Goal: Task Accomplishment & Management: Use online tool/utility

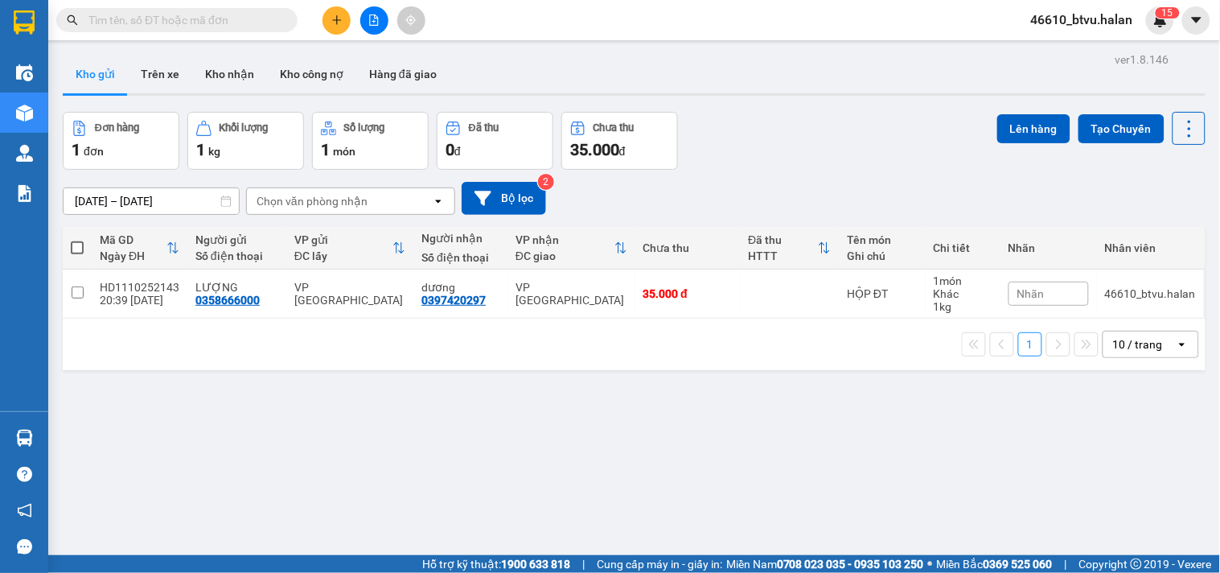
click at [331, 26] on button at bounding box center [337, 20] width 28 height 28
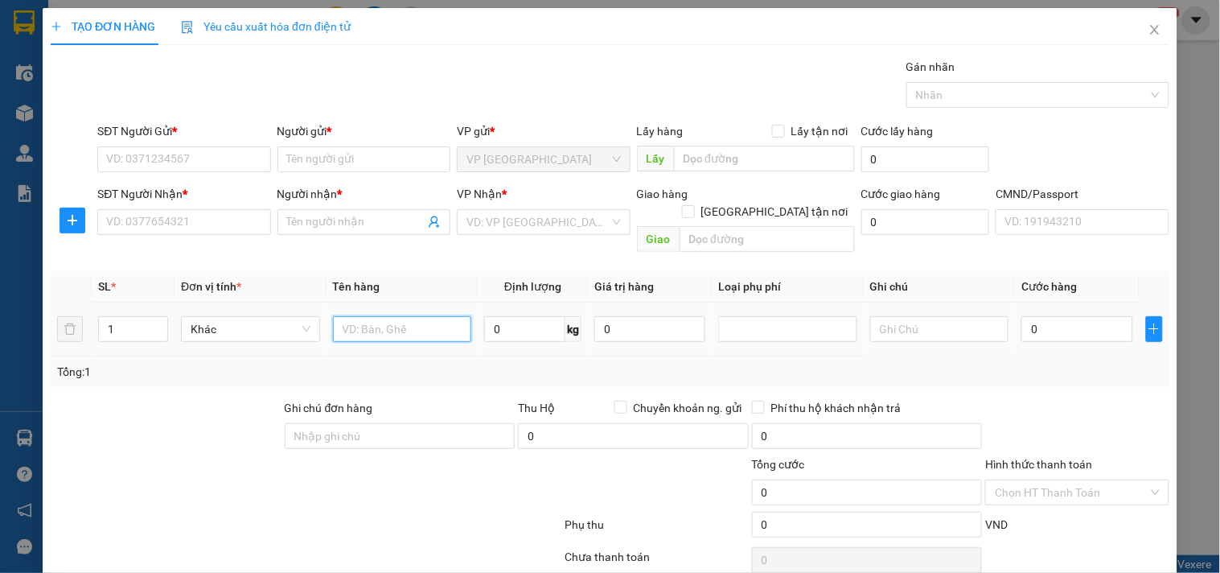
click at [382, 322] on input "text" at bounding box center [402, 329] width 139 height 26
type input "hộp lk đt"
click at [190, 154] on input "SĐT Người Gửi *" at bounding box center [183, 159] width 173 height 26
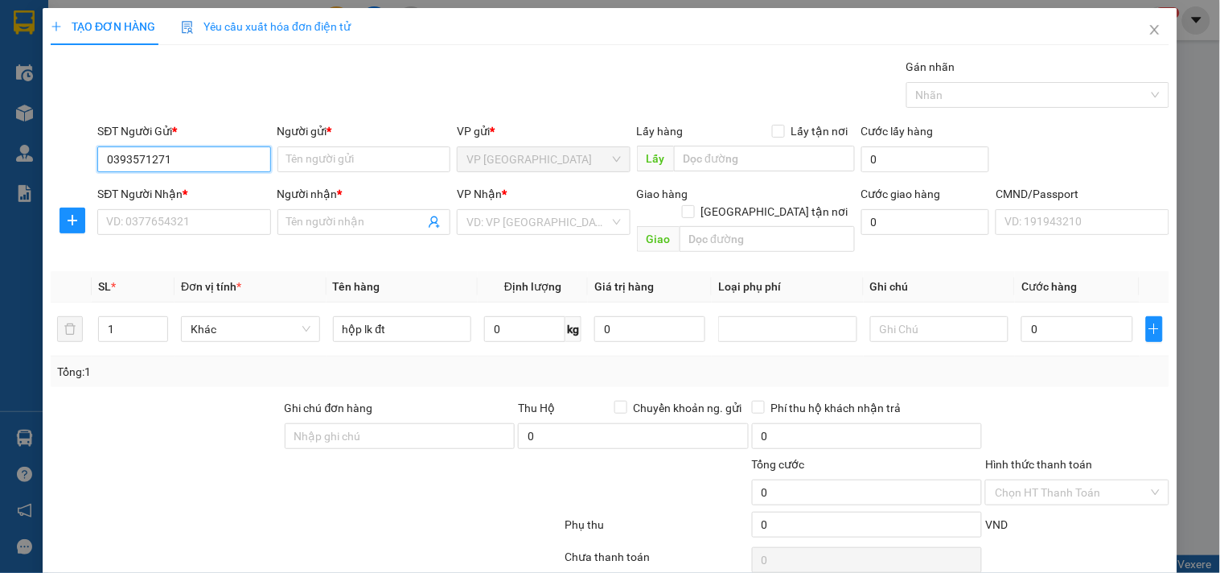
click at [199, 161] on input "0393571271" at bounding box center [183, 159] width 173 height 26
type input "0393571271"
drag, startPoint x: 205, startPoint y: 191, endPoint x: 204, endPoint y: 220, distance: 28.2
click at [205, 193] on div "SĐT Người Nhận *" at bounding box center [183, 194] width 173 height 18
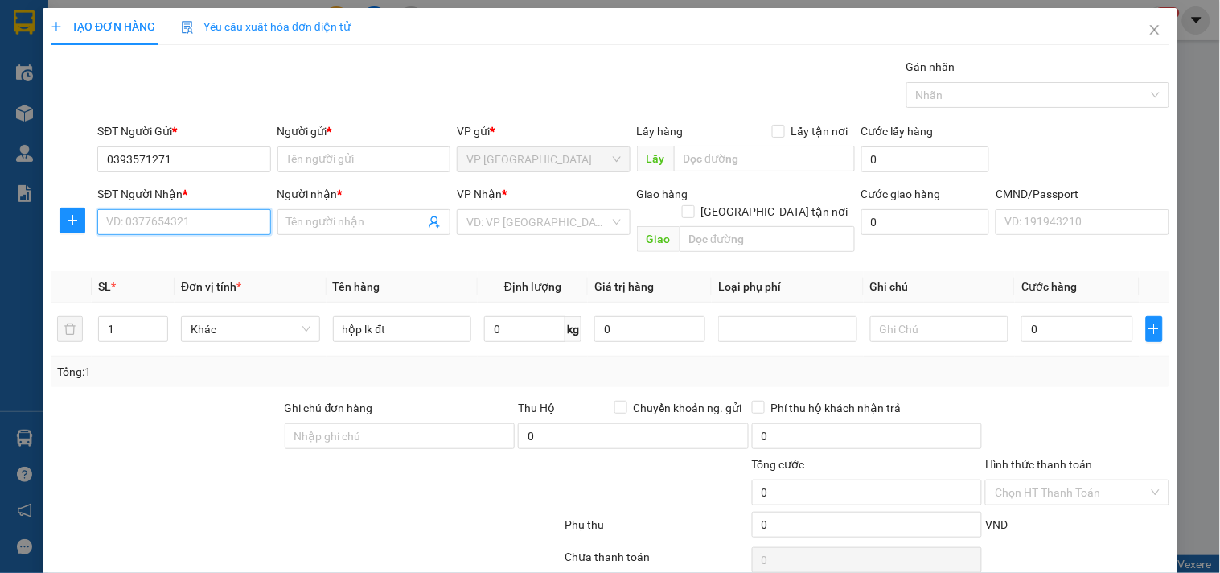
click at [205, 209] on input "SĐT Người Nhận *" at bounding box center [183, 222] width 173 height 26
click at [203, 221] on input "SĐT Người Nhận *" at bounding box center [183, 222] width 173 height 26
click at [203, 245] on div "0778386626 - THẮNG" at bounding box center [182, 254] width 152 height 18
type input "0778386626"
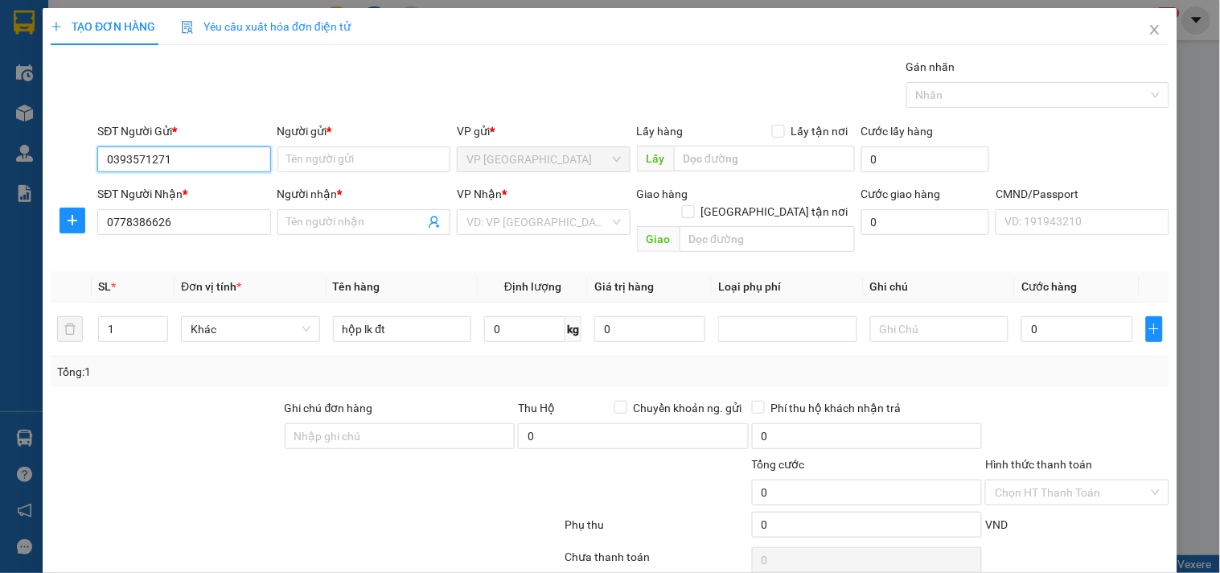
drag, startPoint x: 224, startPoint y: 162, endPoint x: 219, endPoint y: 172, distance: 11.5
click at [223, 163] on input "0393571271" at bounding box center [183, 159] width 173 height 26
click at [231, 202] on div "0393571271 - VĂN" at bounding box center [182, 192] width 171 height 26
type input "VĂN"
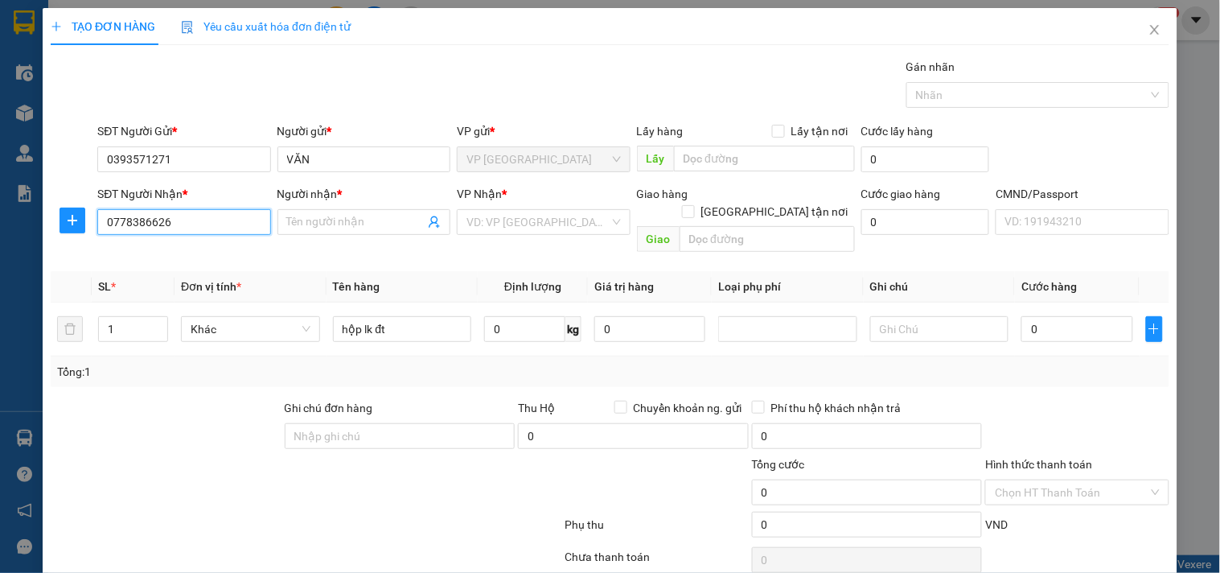
click at [226, 230] on input "0778386626" at bounding box center [183, 222] width 173 height 26
click at [220, 260] on div "0778386626 - THẮNG" at bounding box center [182, 254] width 152 height 18
type input "THẮNG"
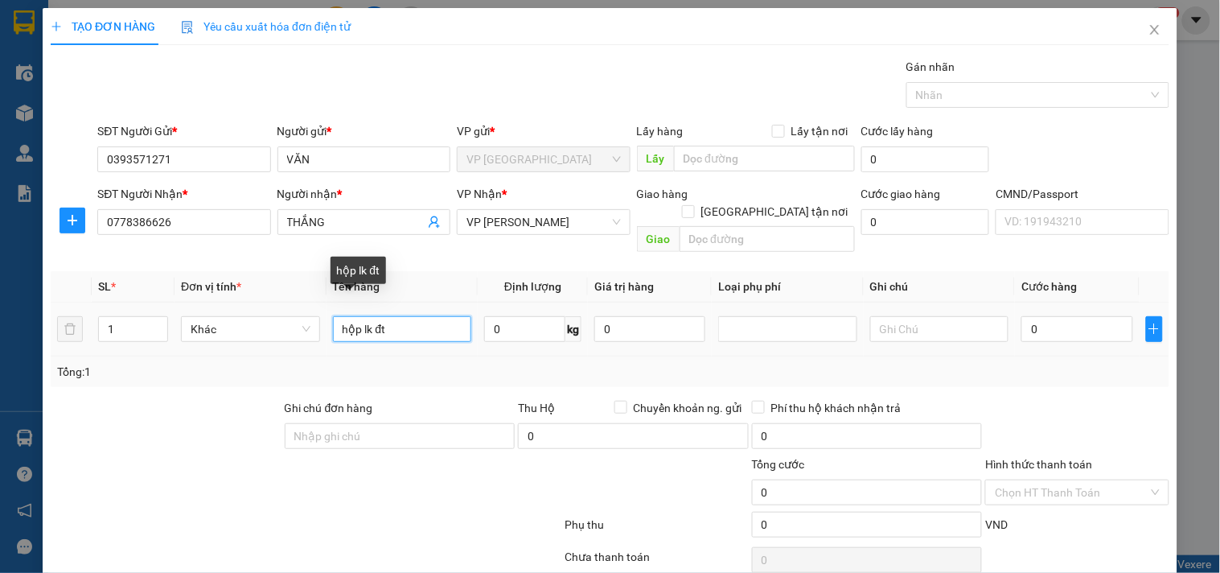
click at [401, 316] on input "hộp lk đt" at bounding box center [402, 329] width 139 height 26
type input "HỘP LK ĐT"
click at [507, 316] on input "0" at bounding box center [524, 329] width 81 height 26
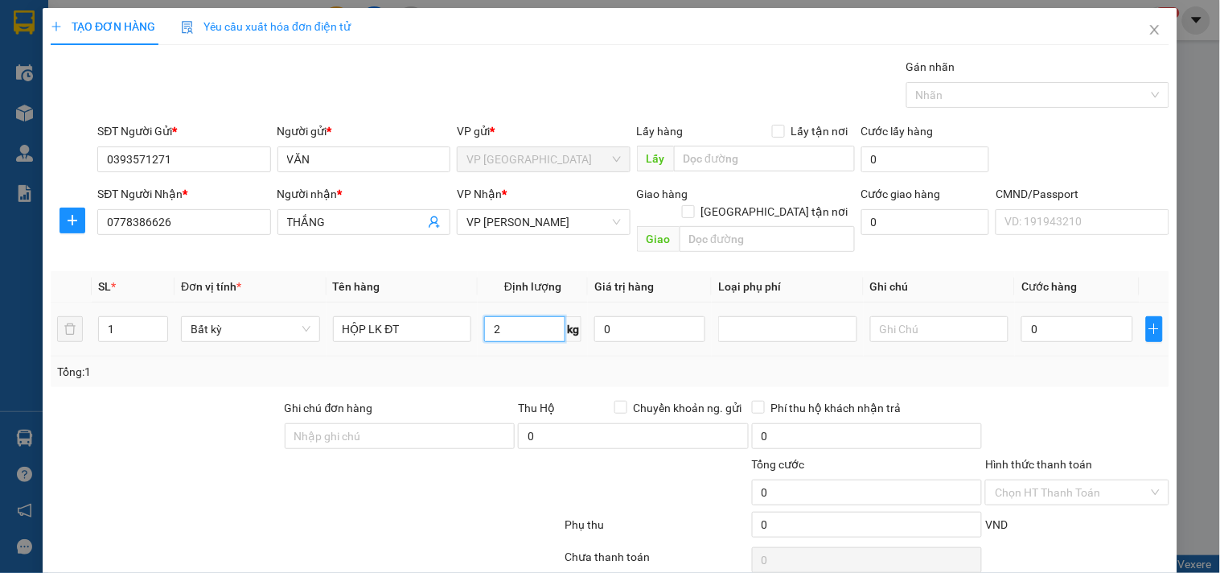
type input "2"
click at [515, 332] on td "2 kg" at bounding box center [533, 330] width 110 height 54
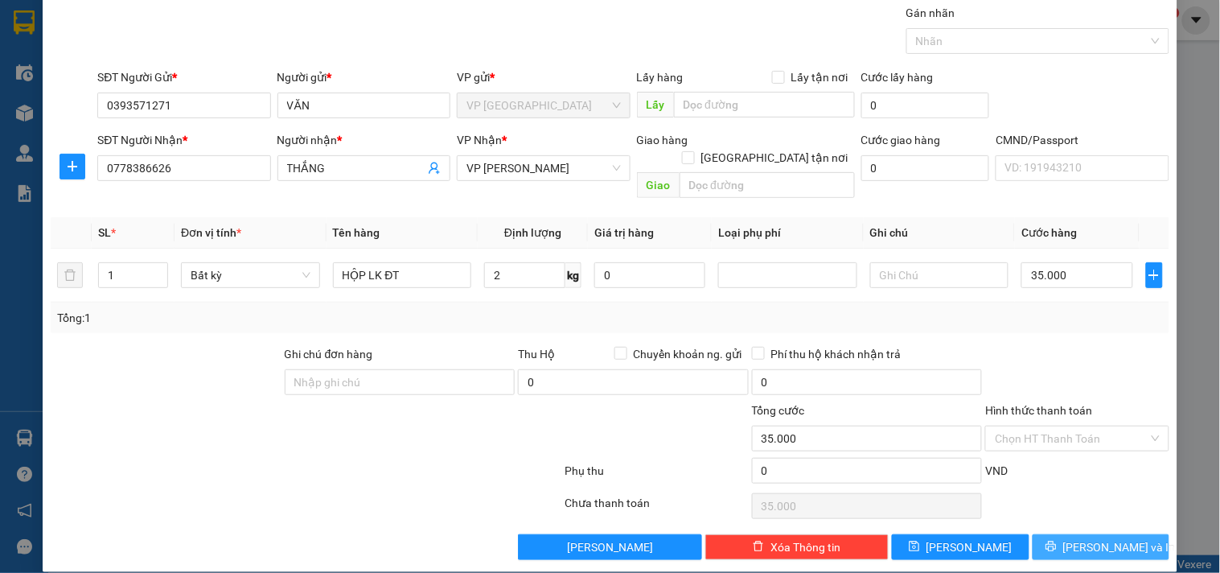
type input "35.000"
click at [1075, 538] on span "[PERSON_NAME] và In" at bounding box center [1120, 547] width 113 height 18
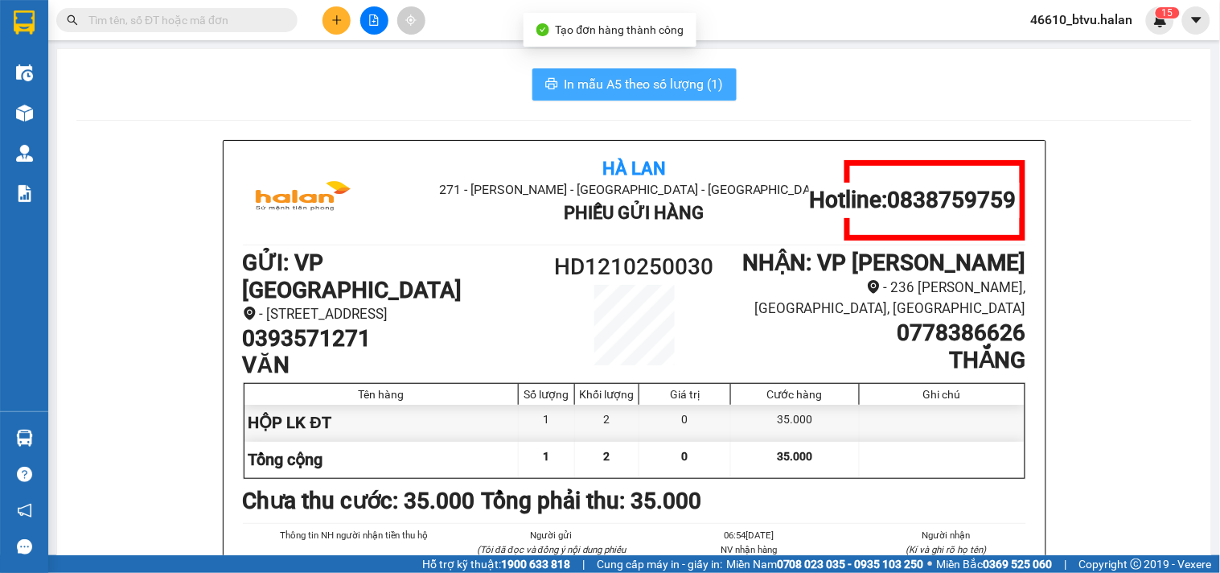
click at [664, 74] on span "In mẫu A5 theo số lượng (1)" at bounding box center [644, 84] width 159 height 20
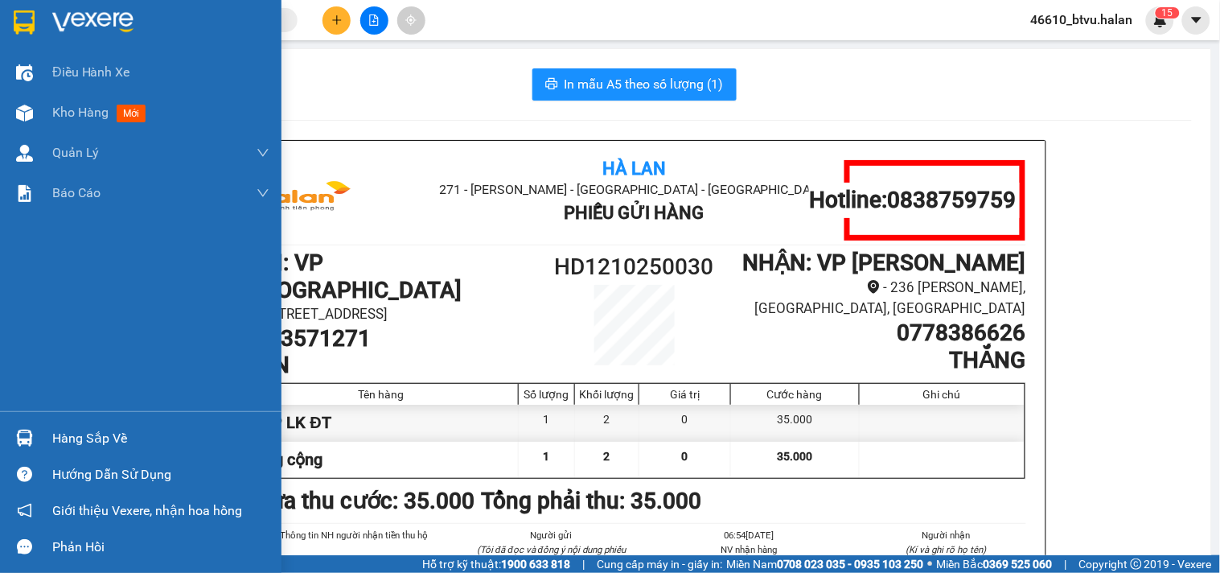
click at [14, 432] on div at bounding box center [24, 438] width 28 height 28
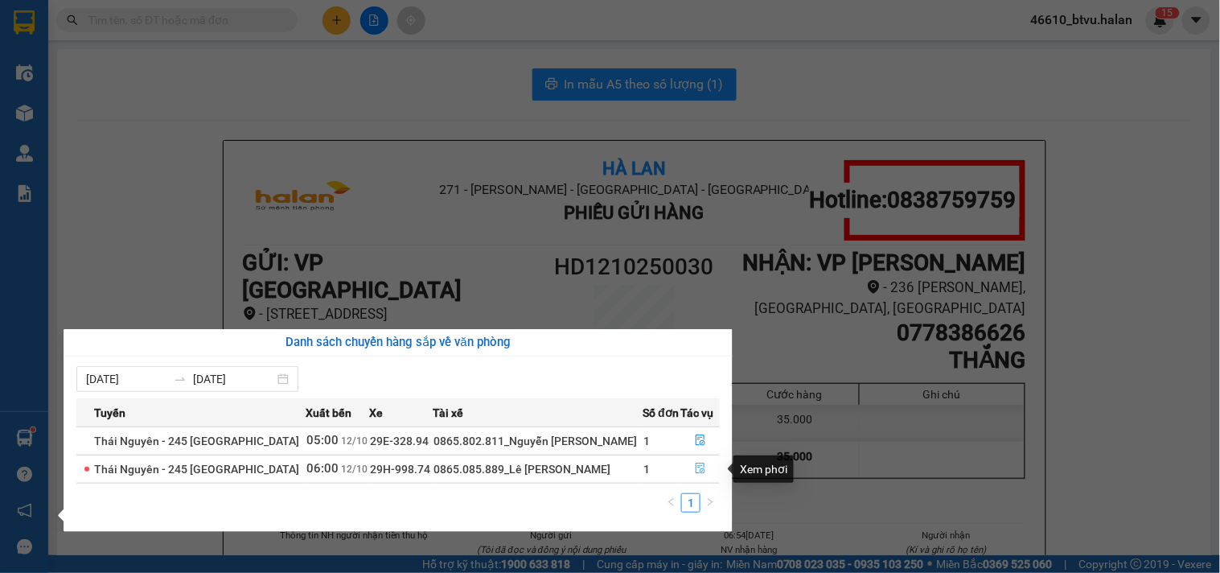
click at [695, 464] on icon "file-done" at bounding box center [700, 468] width 11 height 11
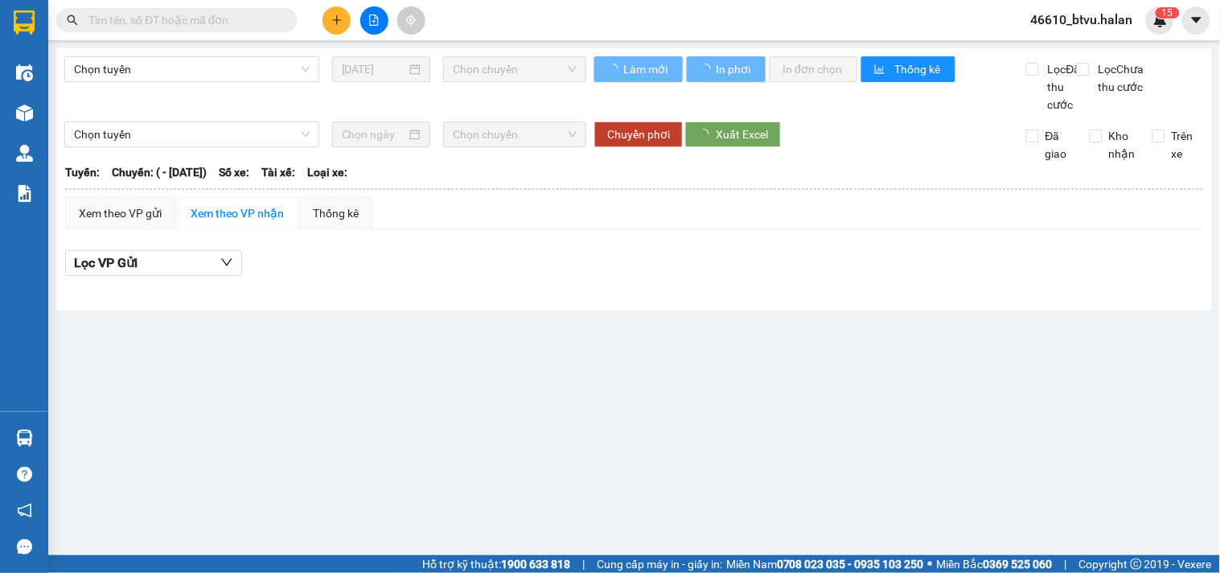
type input "[DATE]"
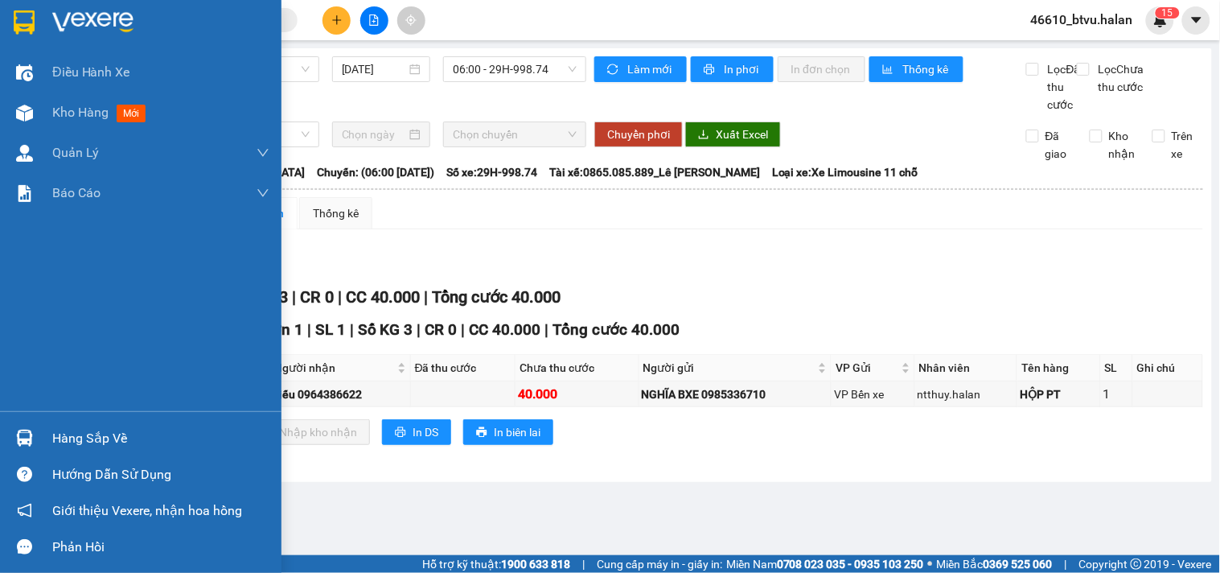
click at [37, 430] on div at bounding box center [24, 438] width 28 height 28
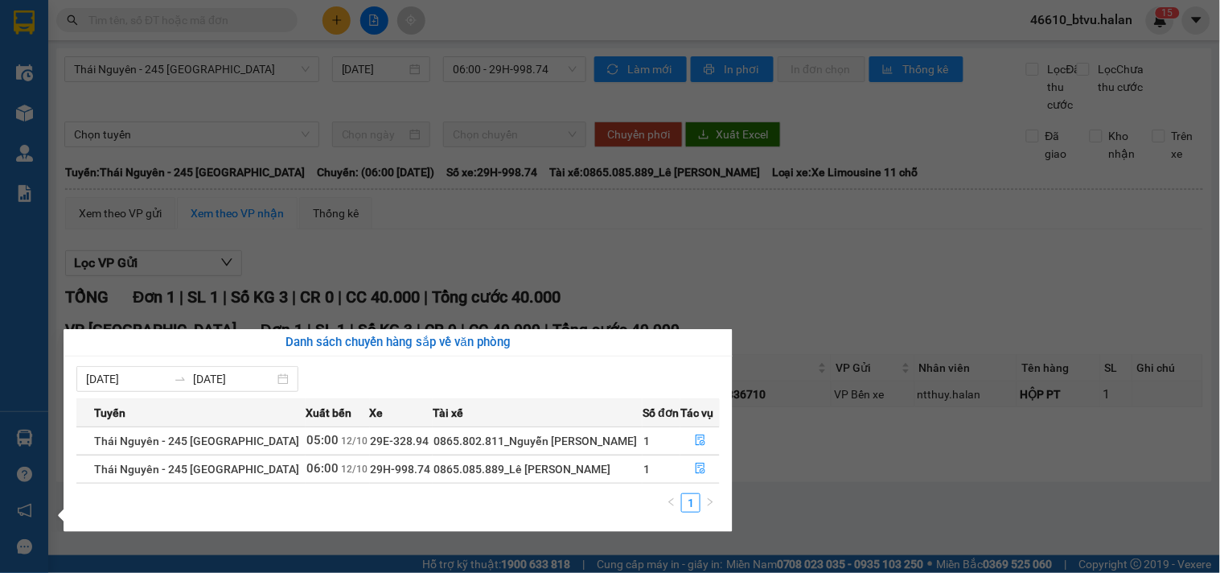
drag, startPoint x: 858, startPoint y: 421, endPoint x: 837, endPoint y: 426, distance: 22.4
click at [856, 421] on section "Kết quả tìm kiếm ( 0 ) Bộ lọc No Data 46610_btvu.halan 1 5 Điều hành xe Kho hàn…" at bounding box center [610, 286] width 1220 height 573
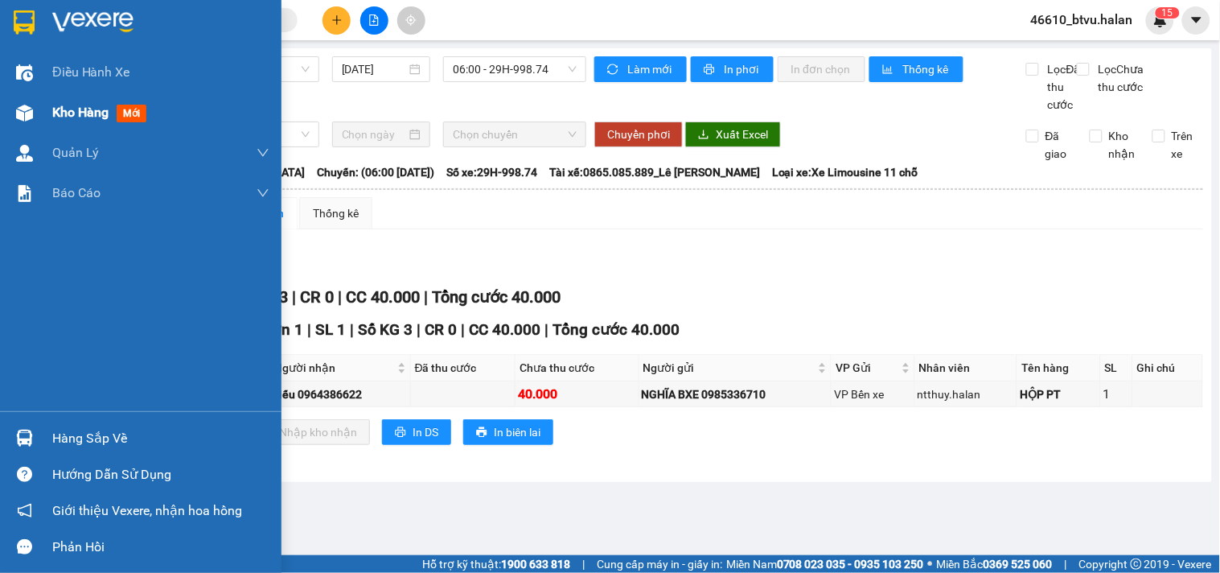
click at [22, 121] on img at bounding box center [24, 113] width 17 height 17
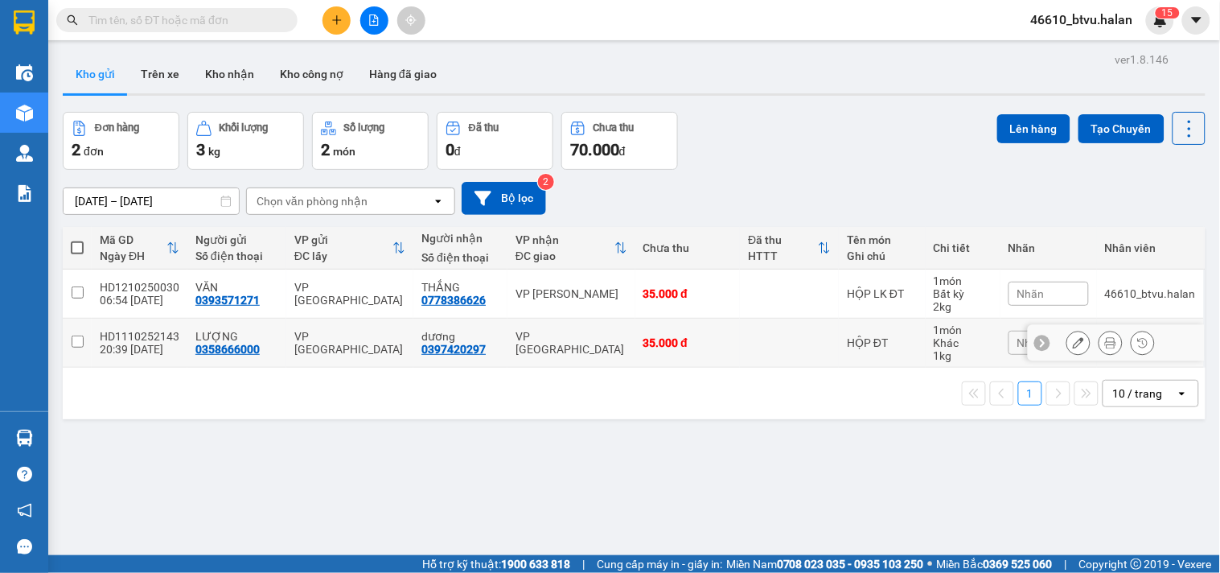
click at [714, 354] on td "35.000 đ" at bounding box center [688, 343] width 105 height 49
checkbox input "true"
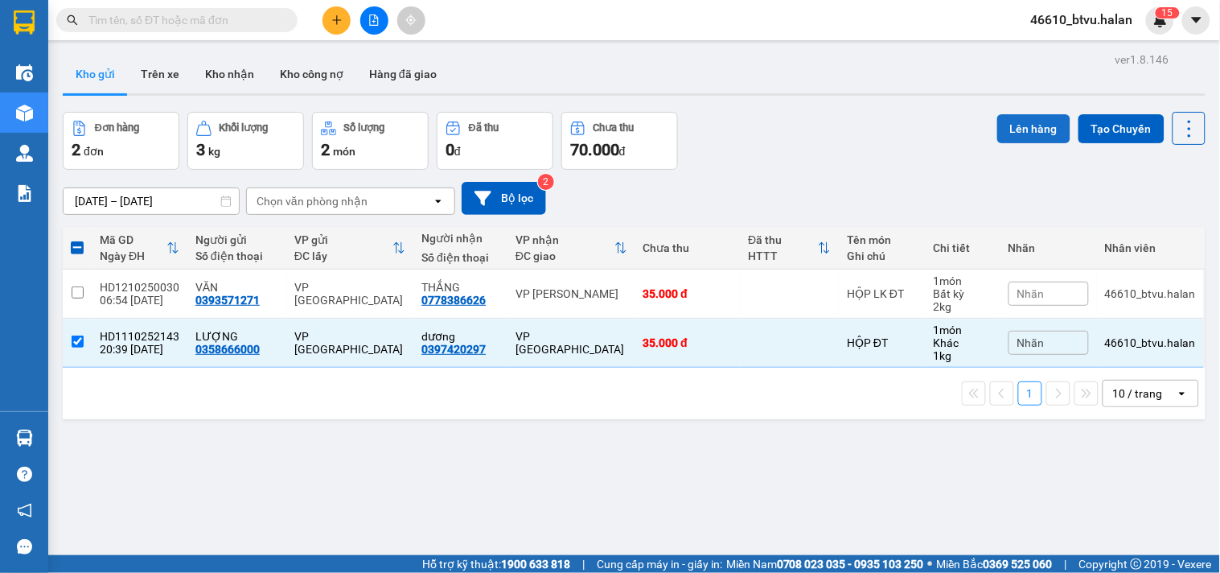
click at [1016, 126] on button "Lên hàng" at bounding box center [1034, 128] width 73 height 29
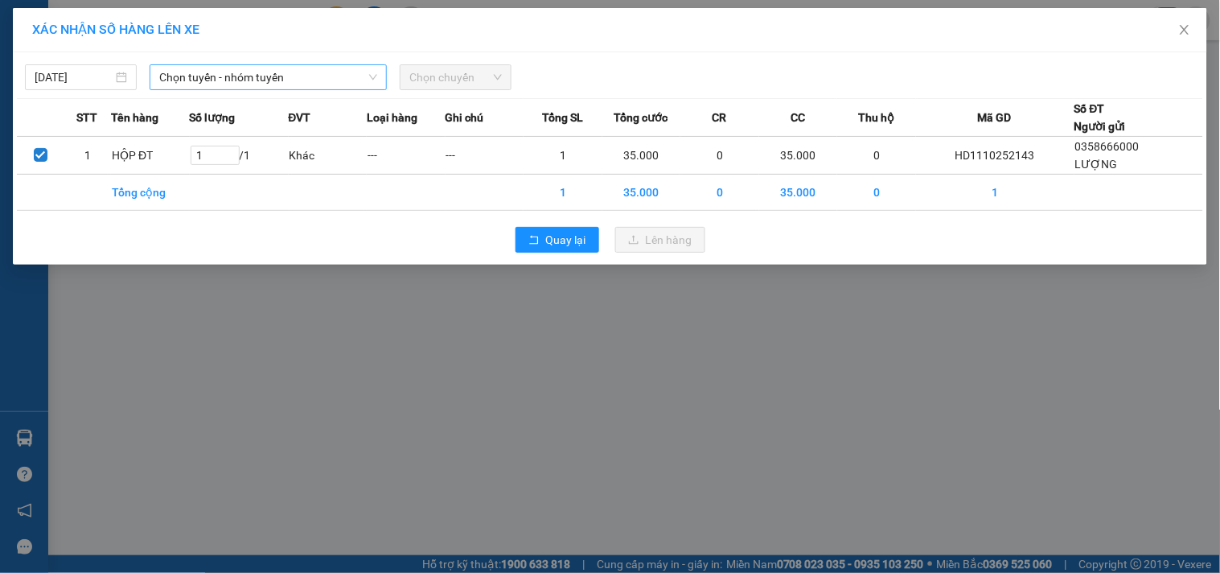
click at [285, 81] on span "Chọn tuyến - nhóm tuyến" at bounding box center [268, 77] width 218 height 24
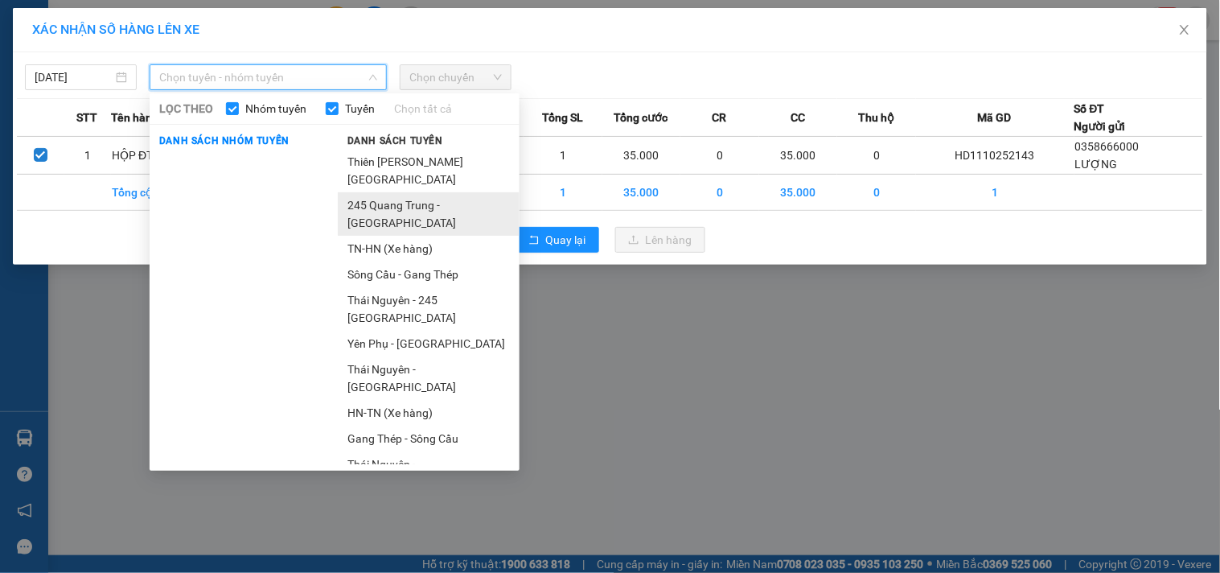
click at [424, 224] on li "245 Quang Trung - [GEOGRAPHIC_DATA]" at bounding box center [429, 213] width 182 height 43
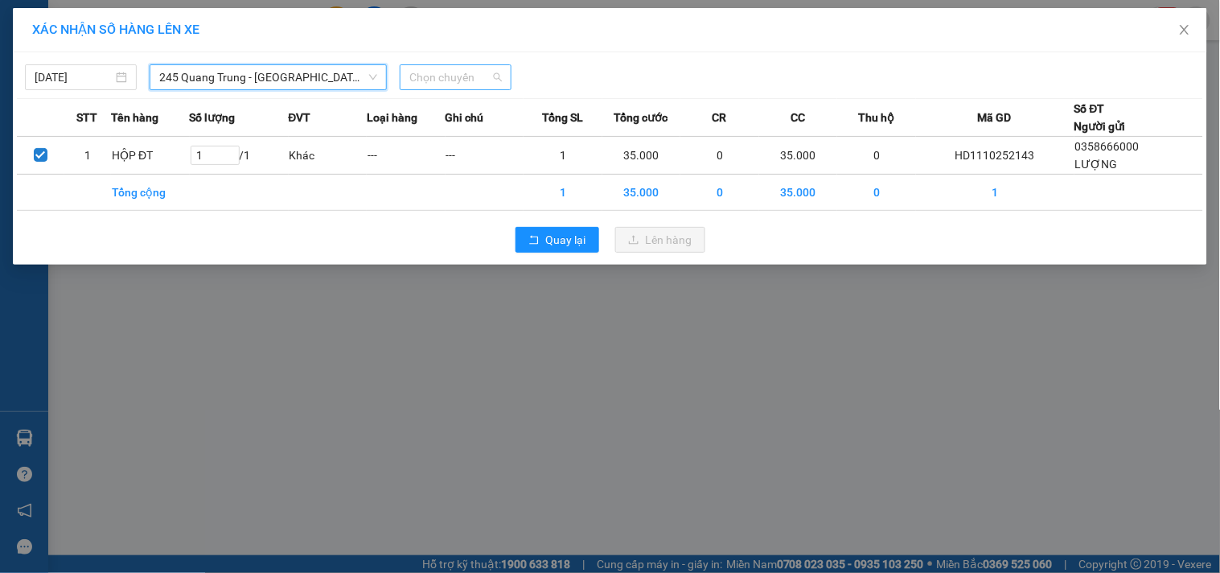
click at [430, 75] on span "Chọn chuyến" at bounding box center [456, 77] width 93 height 24
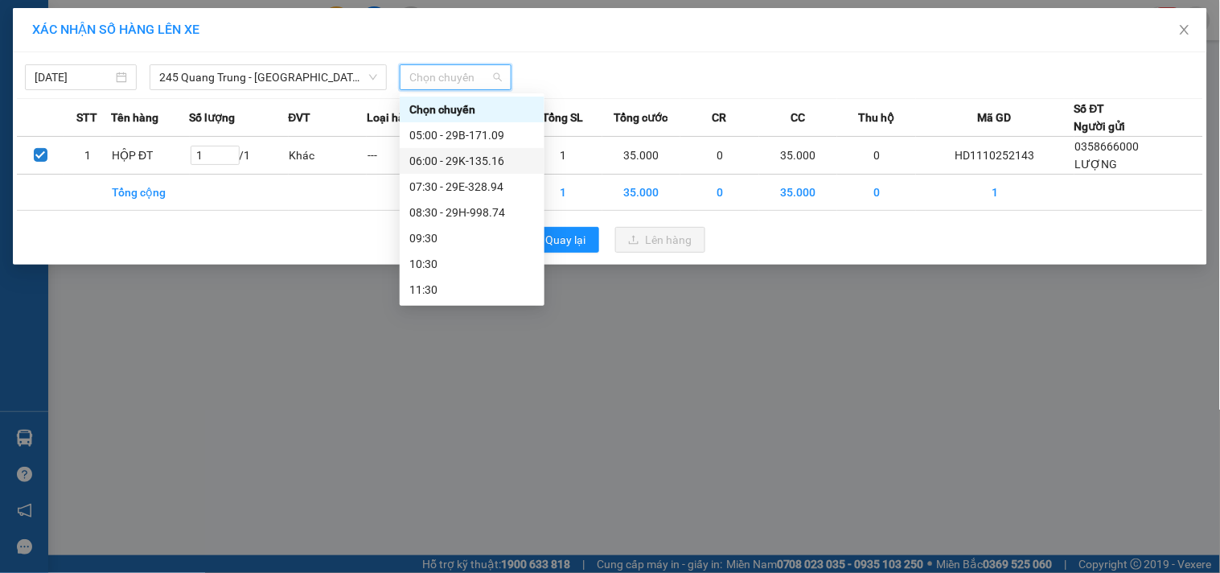
click at [500, 159] on div "06:00 - 29K-135.16" at bounding box center [473, 161] width 126 height 18
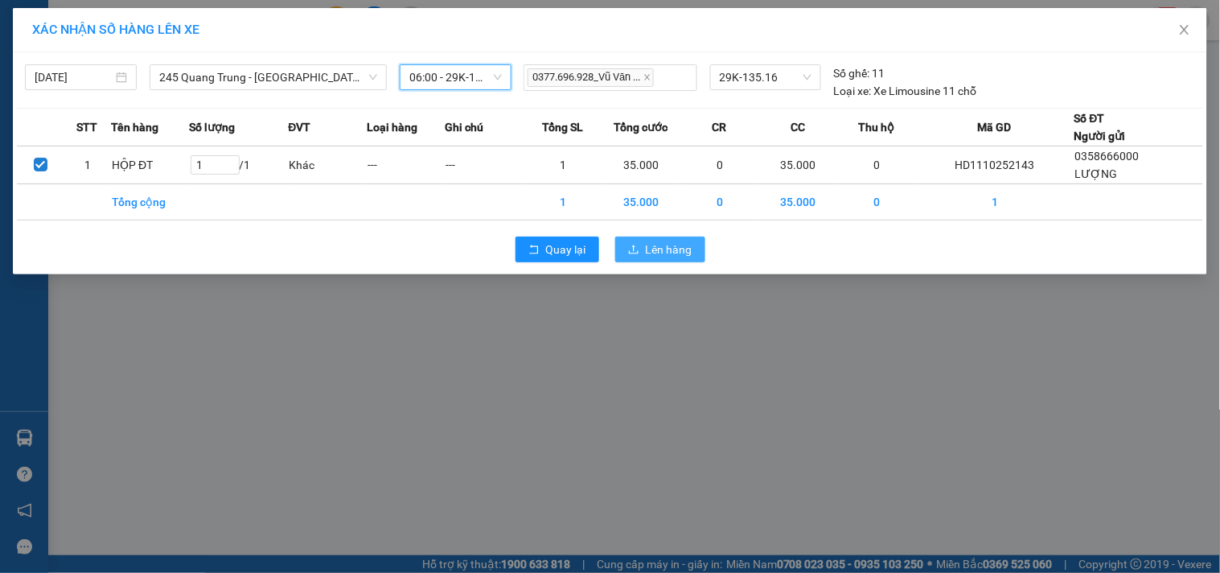
click at [677, 254] on span "Lên hàng" at bounding box center [669, 250] width 47 height 18
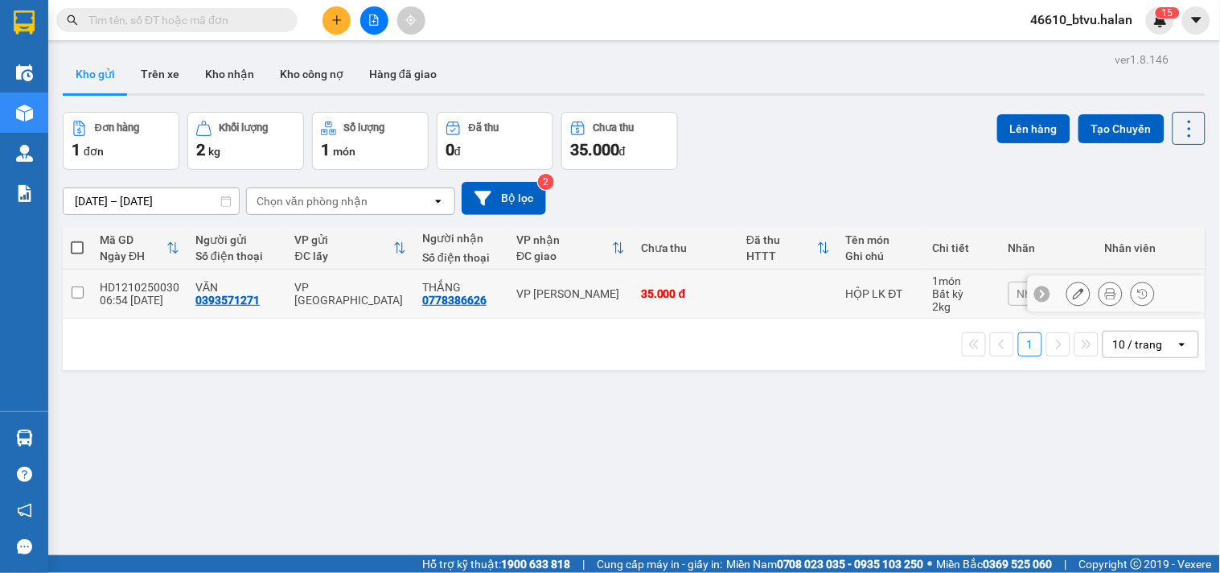
click at [739, 294] on td at bounding box center [789, 294] width 100 height 49
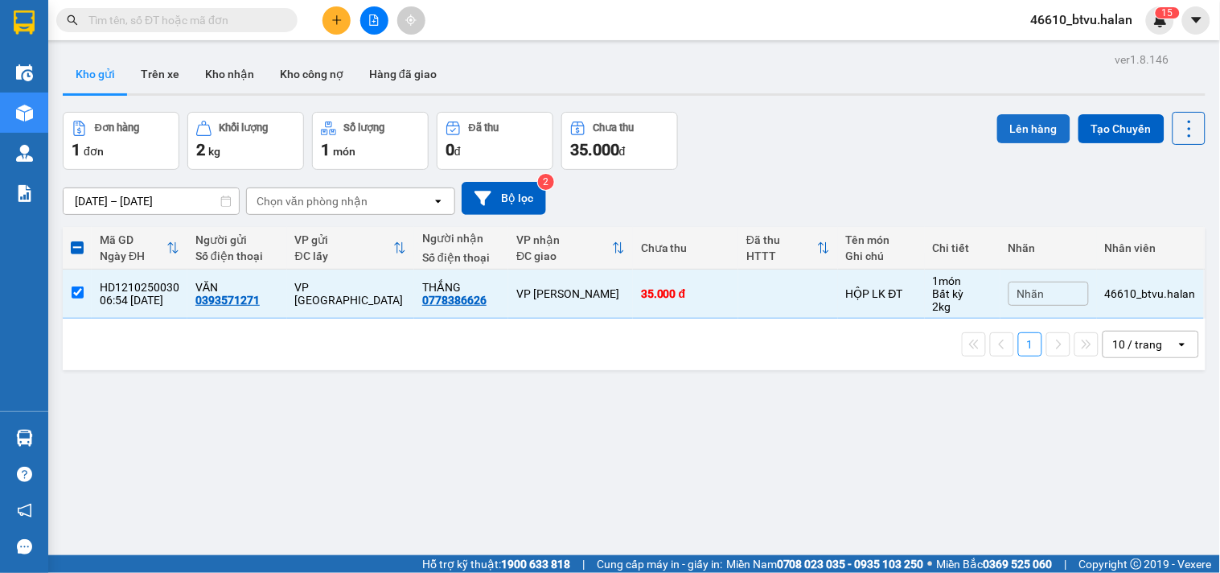
click at [1011, 127] on button "Lên hàng" at bounding box center [1034, 128] width 73 height 29
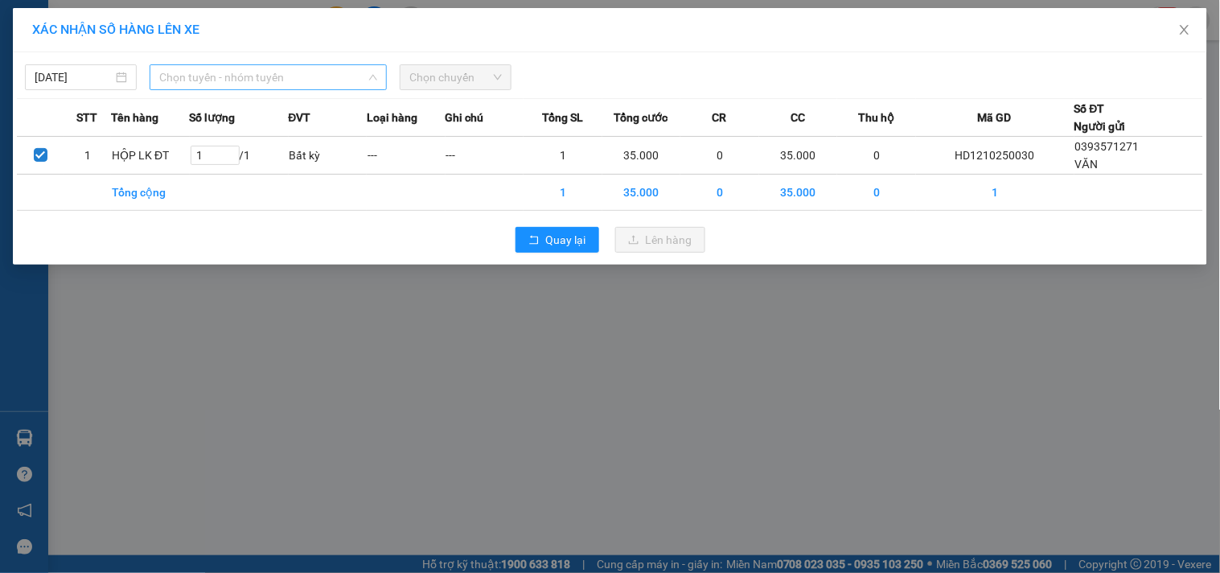
click at [340, 69] on span "Chọn tuyến - nhóm tuyến" at bounding box center [268, 77] width 218 height 24
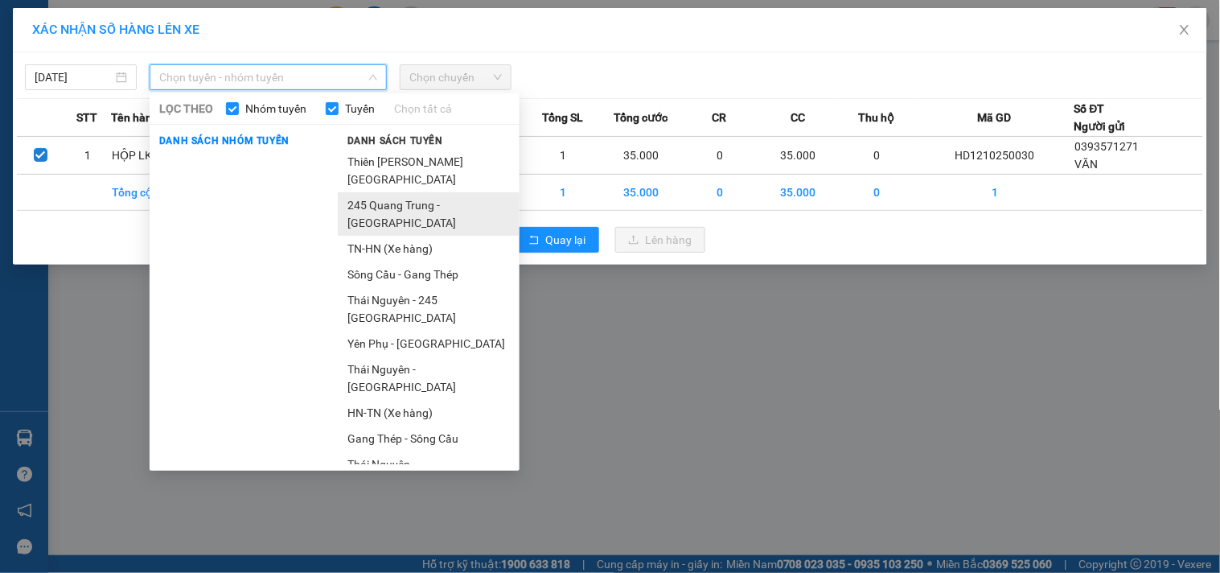
click at [358, 215] on li "245 Quang Trung - [GEOGRAPHIC_DATA]" at bounding box center [429, 213] width 182 height 43
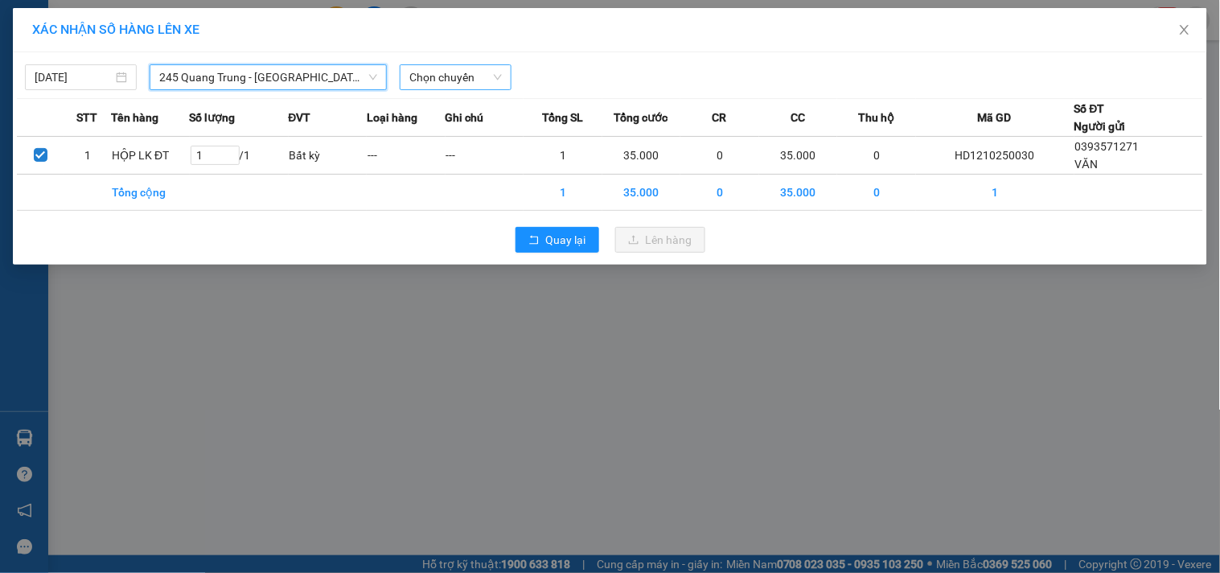
click at [430, 76] on span "Chọn chuyến" at bounding box center [456, 77] width 93 height 24
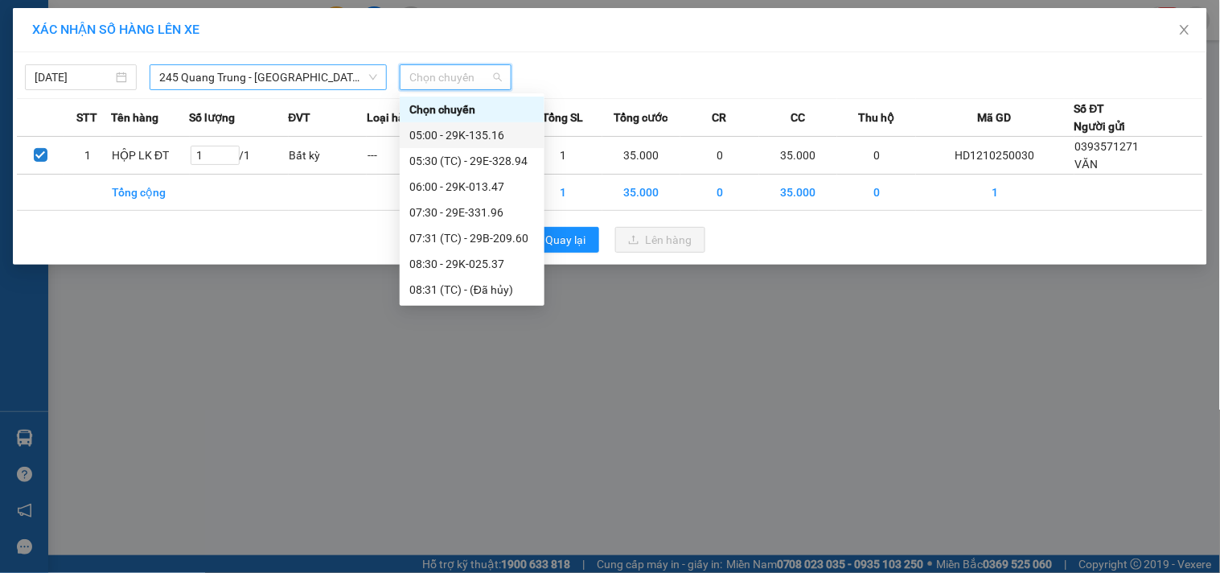
click at [334, 79] on span "245 Quang Trung - [GEOGRAPHIC_DATA]" at bounding box center [268, 77] width 218 height 24
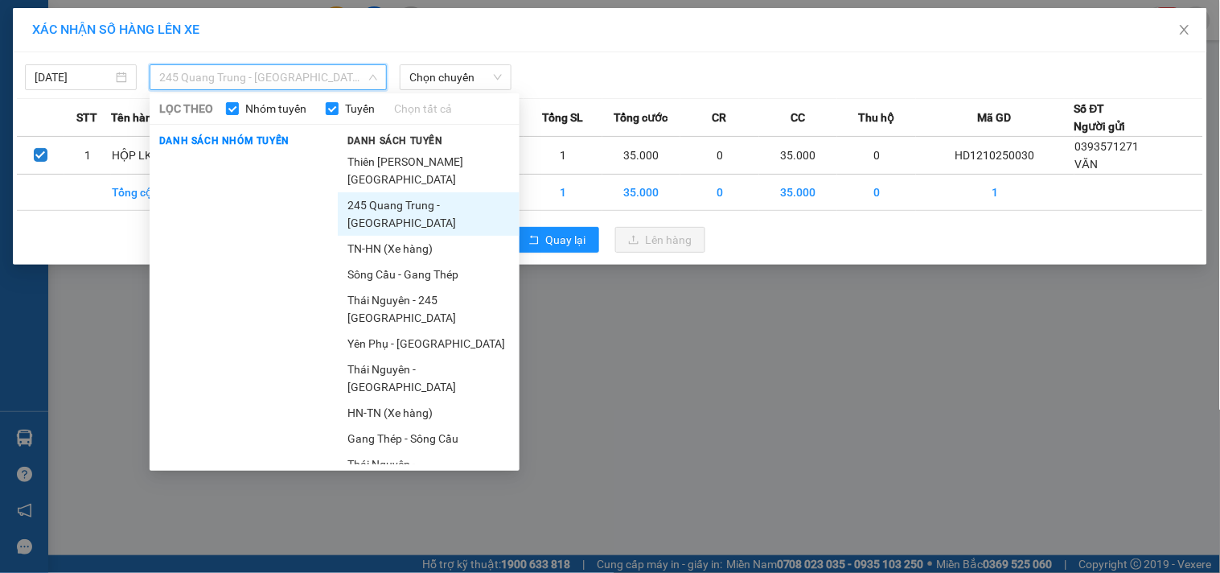
click at [439, 214] on li "245 Quang Trung - [GEOGRAPHIC_DATA]" at bounding box center [429, 213] width 182 height 43
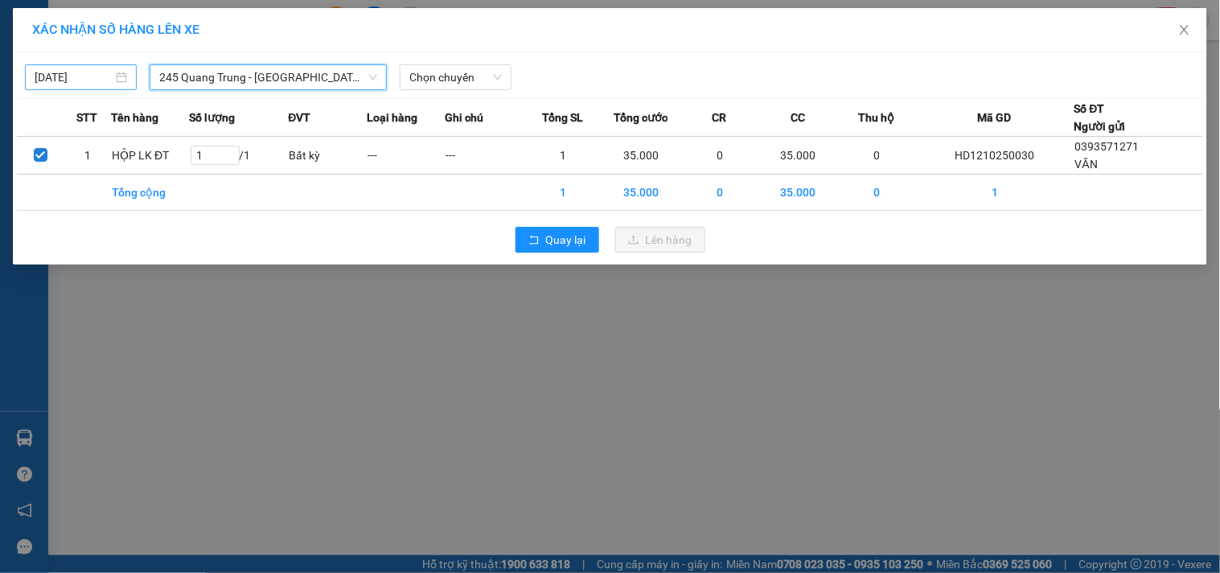
click at [49, 76] on input "[DATE]" at bounding box center [74, 77] width 78 height 18
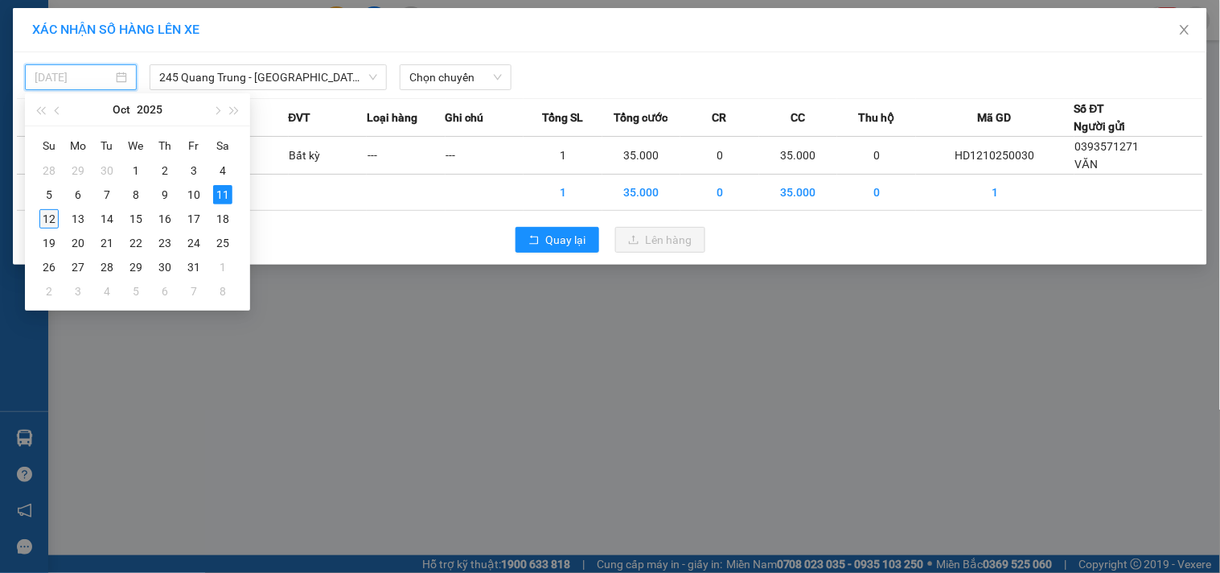
click at [47, 220] on div "12" at bounding box center [48, 218] width 19 height 19
type input "[DATE]"
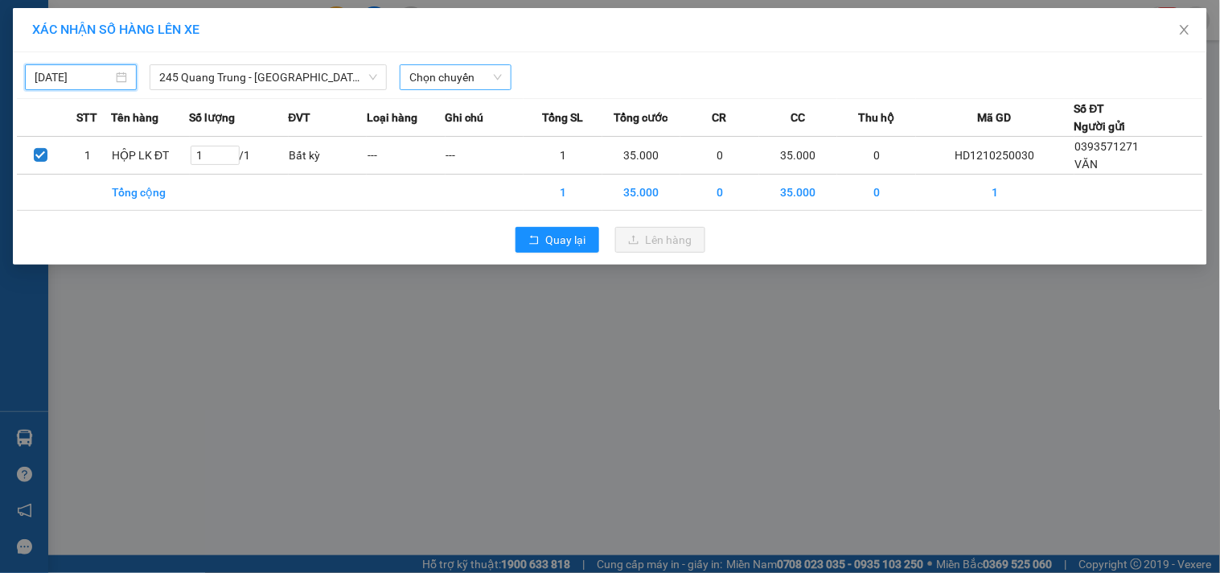
click at [446, 77] on span "Chọn chuyến" at bounding box center [456, 77] width 93 height 24
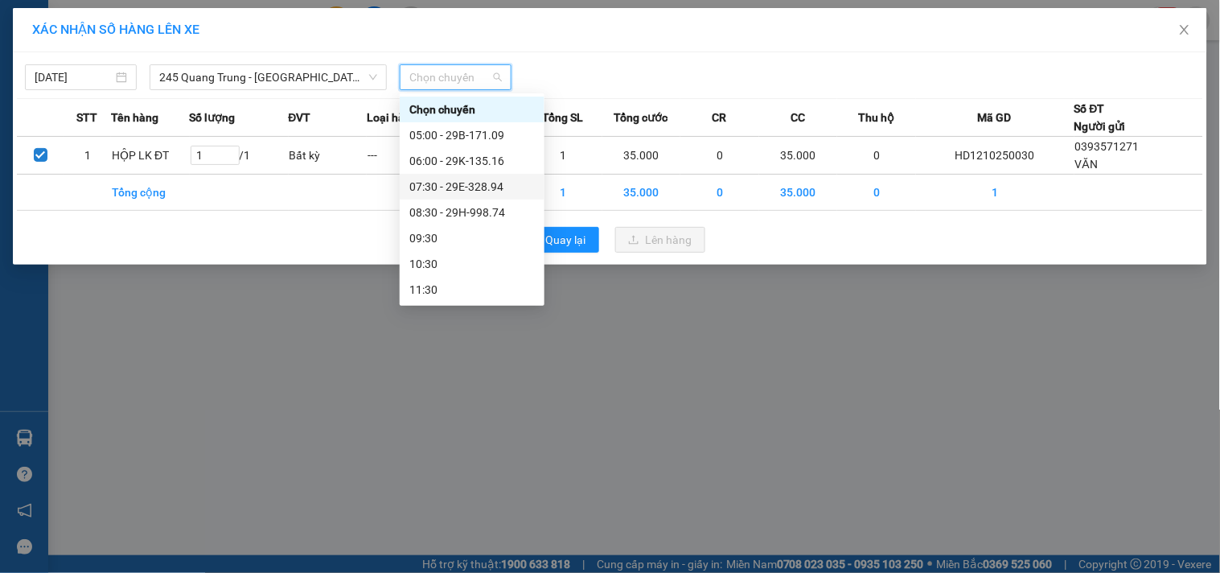
click at [508, 187] on div "07:30 - 29E-328.94" at bounding box center [473, 187] width 126 height 18
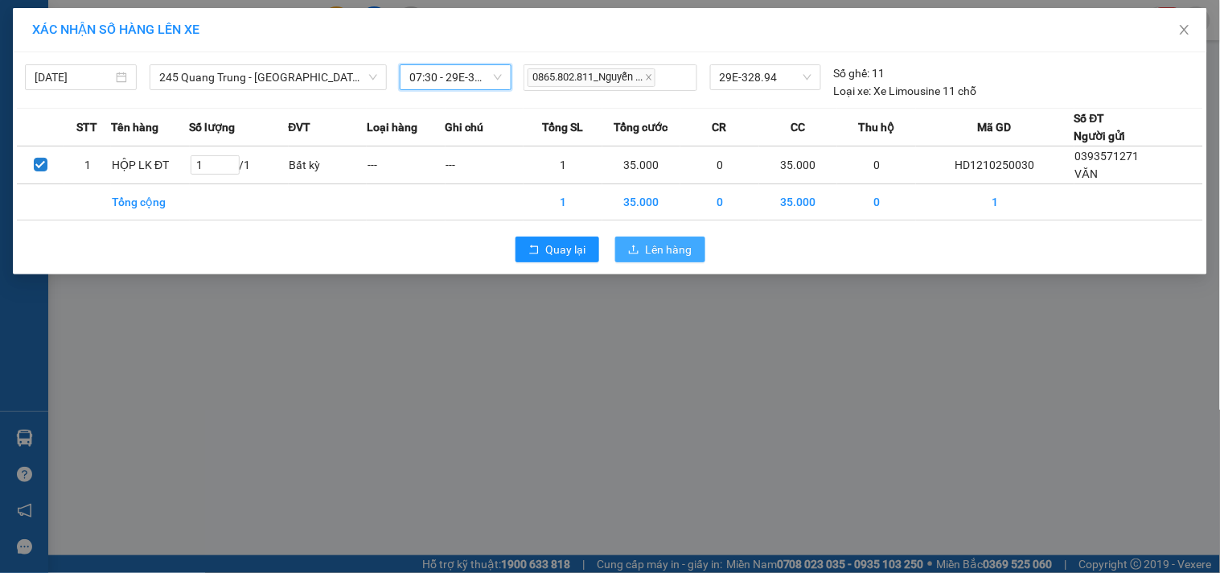
click at [636, 242] on button "Lên hàng" at bounding box center [660, 250] width 90 height 26
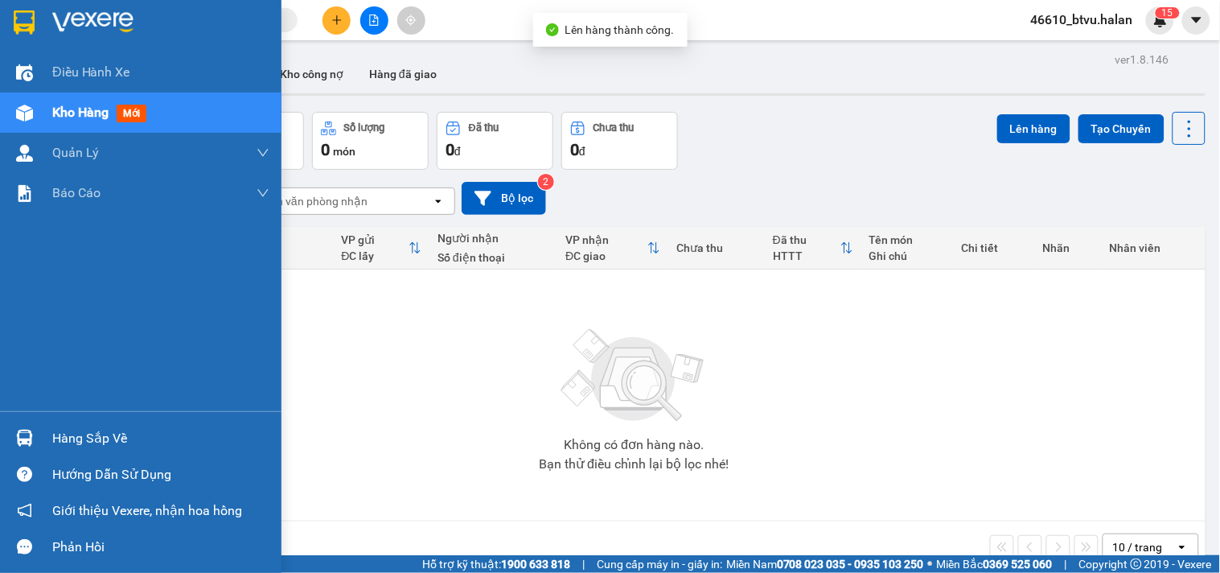
click at [40, 433] on div "Hàng sắp về" at bounding box center [141, 438] width 282 height 36
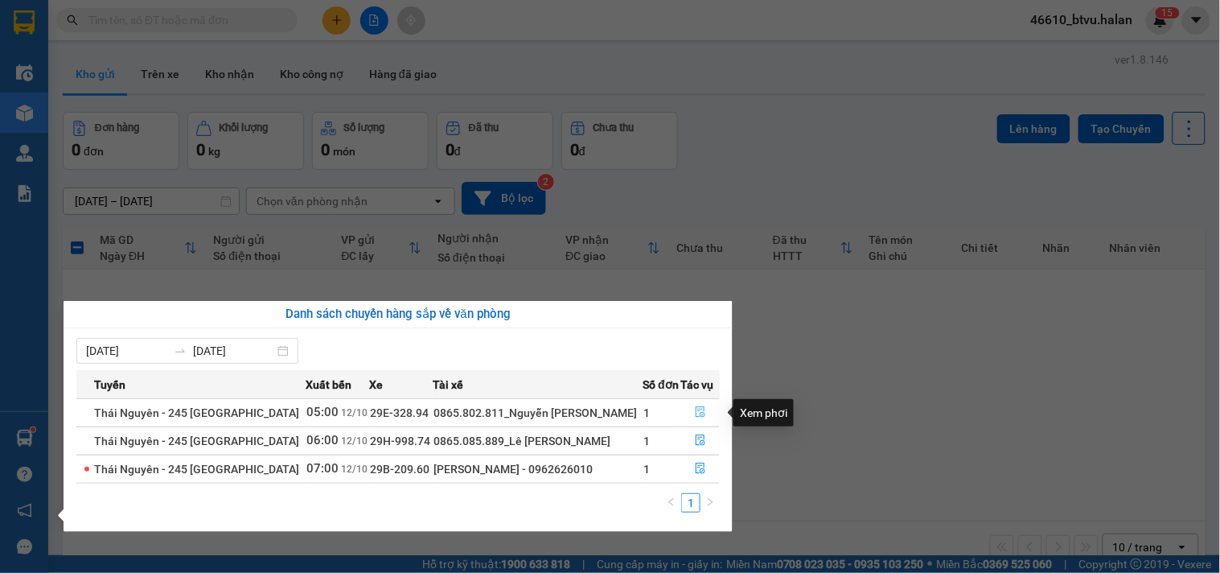
click at [711, 411] on button "button" at bounding box center [700, 413] width 38 height 26
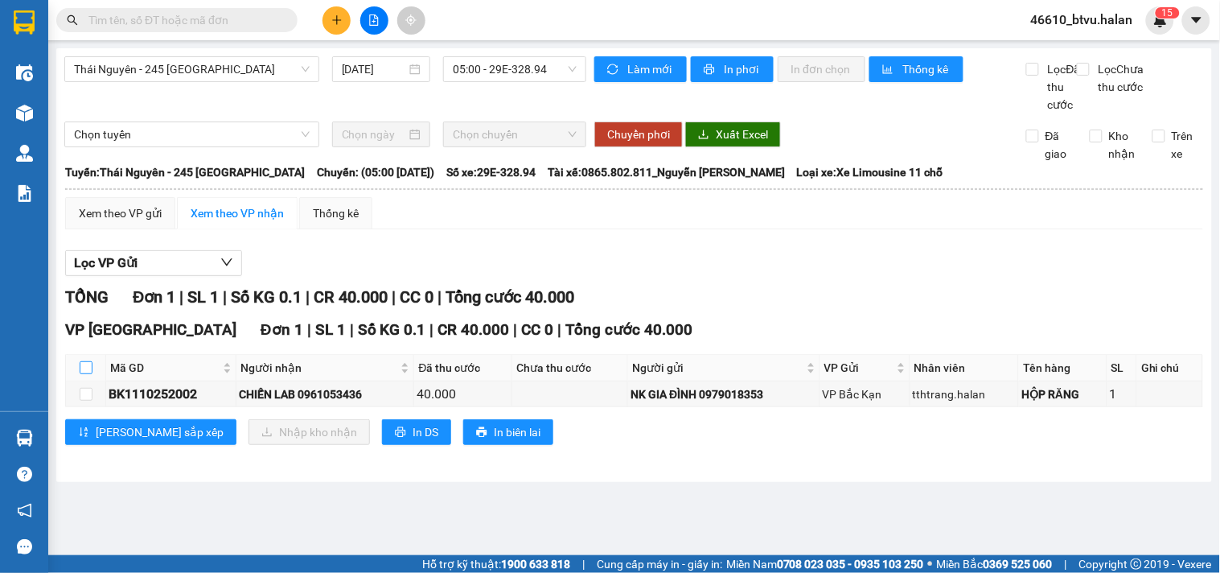
click at [91, 374] on input "checkbox" at bounding box center [86, 367] width 13 height 13
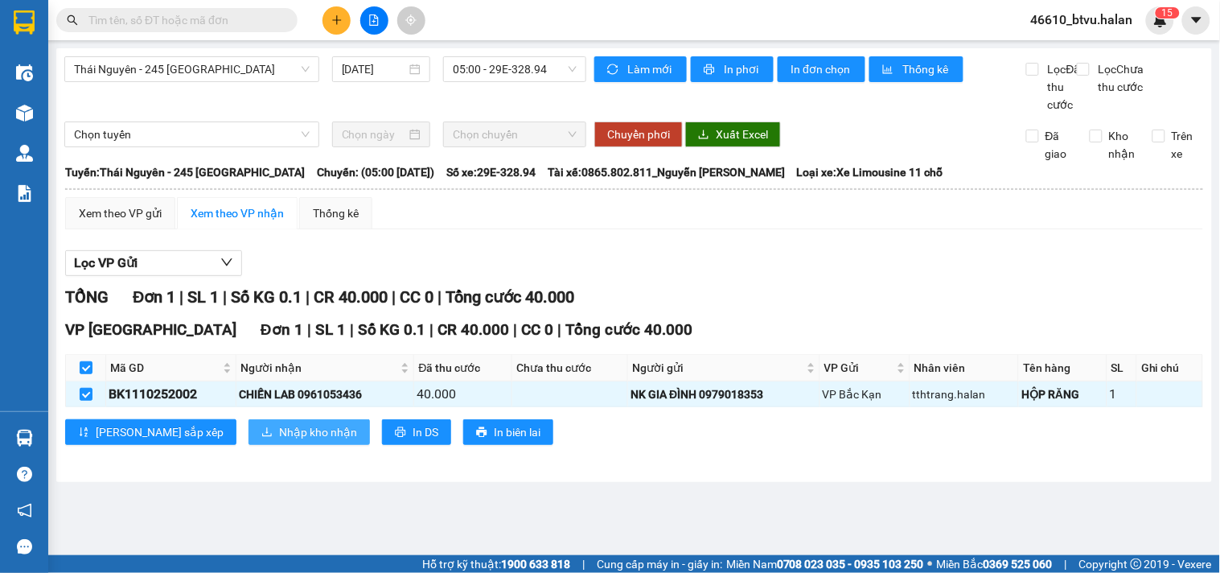
click at [249, 438] on button "Nhập kho nhận" at bounding box center [309, 432] width 121 height 26
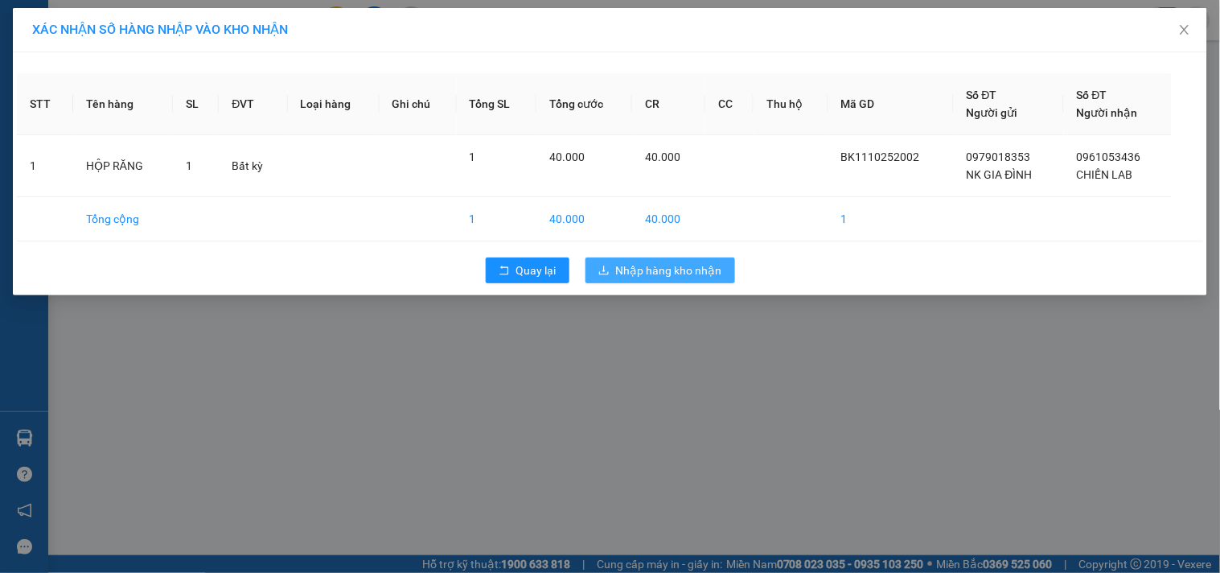
click at [681, 282] on button "Nhập hàng kho nhận" at bounding box center [661, 270] width 150 height 26
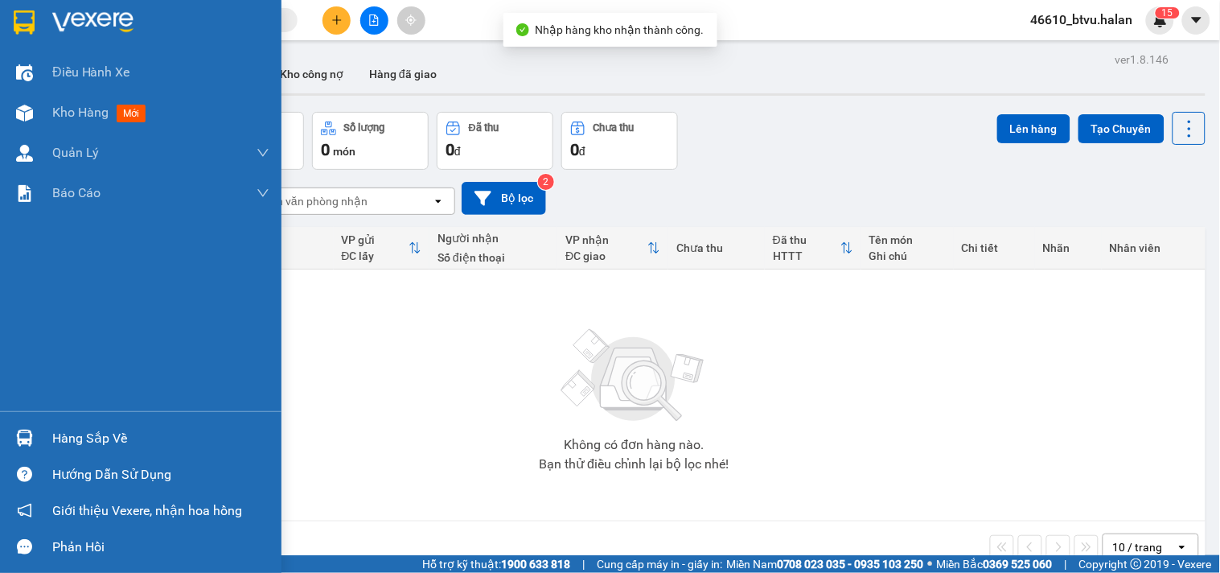
click at [39, 434] on div "Hàng sắp về" at bounding box center [141, 438] width 282 height 36
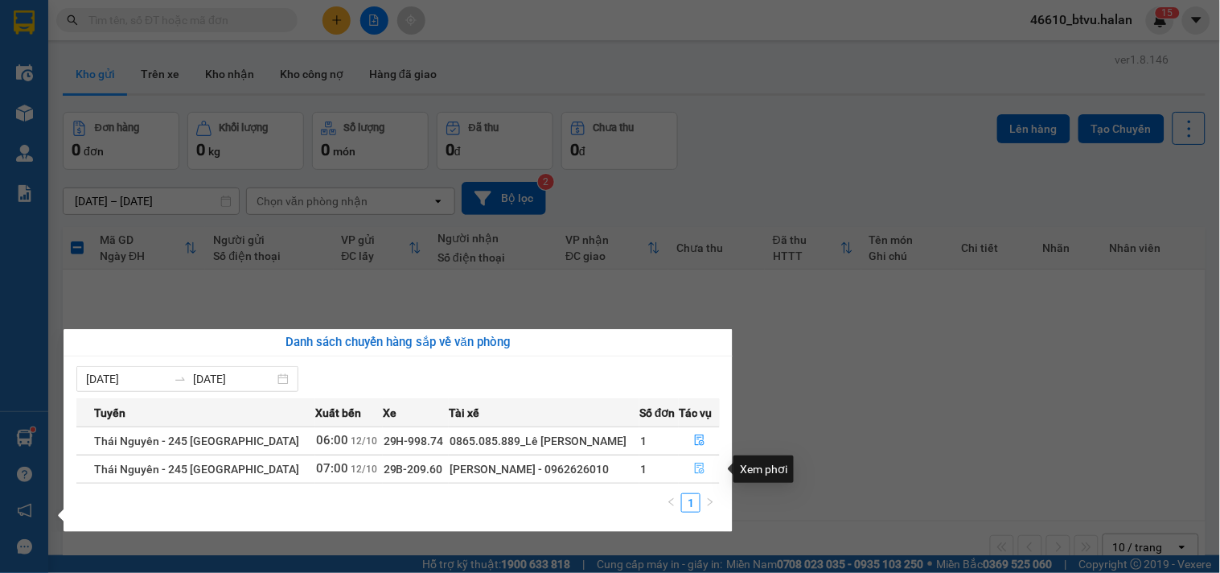
click at [713, 467] on button "button" at bounding box center [699, 469] width 39 height 26
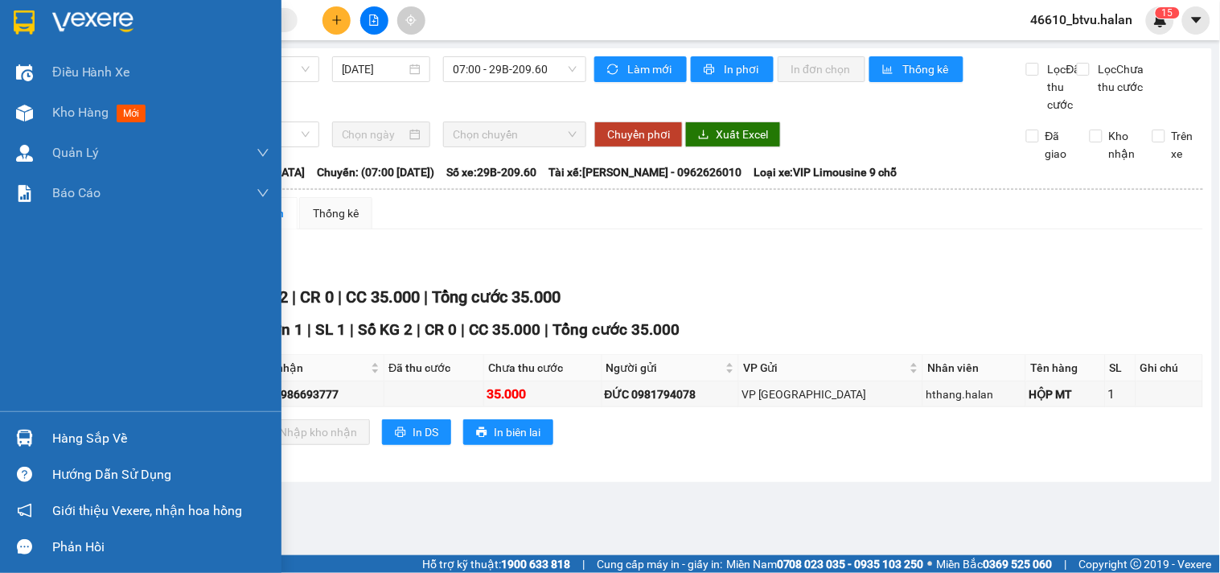
drag, startPoint x: 0, startPoint y: 444, endPoint x: 32, endPoint y: 452, distance: 33.2
click at [1, 444] on div "Hàng sắp về" at bounding box center [141, 438] width 282 height 36
